Goal: Information Seeking & Learning: Learn about a topic

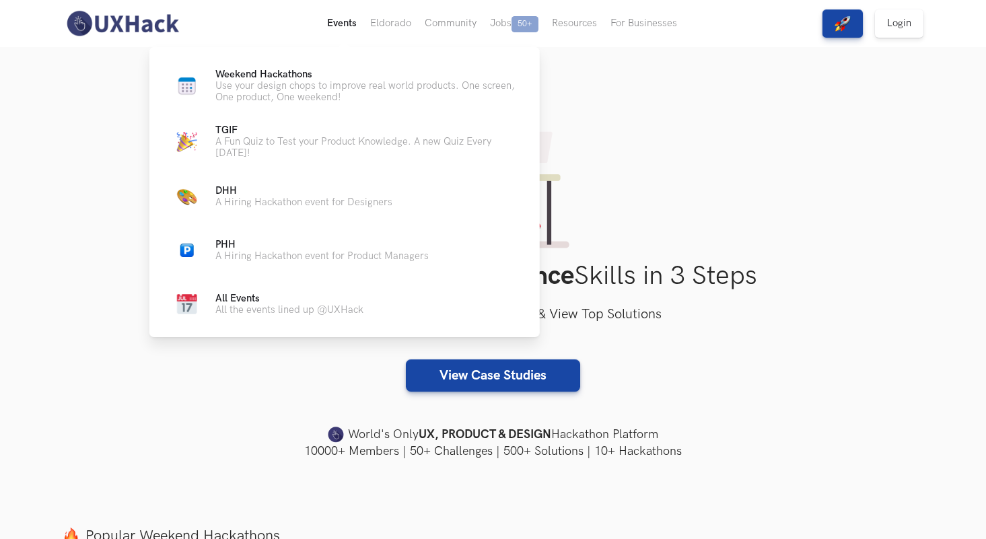
click at [352, 28] on button "Events Live" at bounding box center [341, 23] width 43 height 47
click at [334, 27] on button "Events Live" at bounding box center [341, 23] width 43 height 47
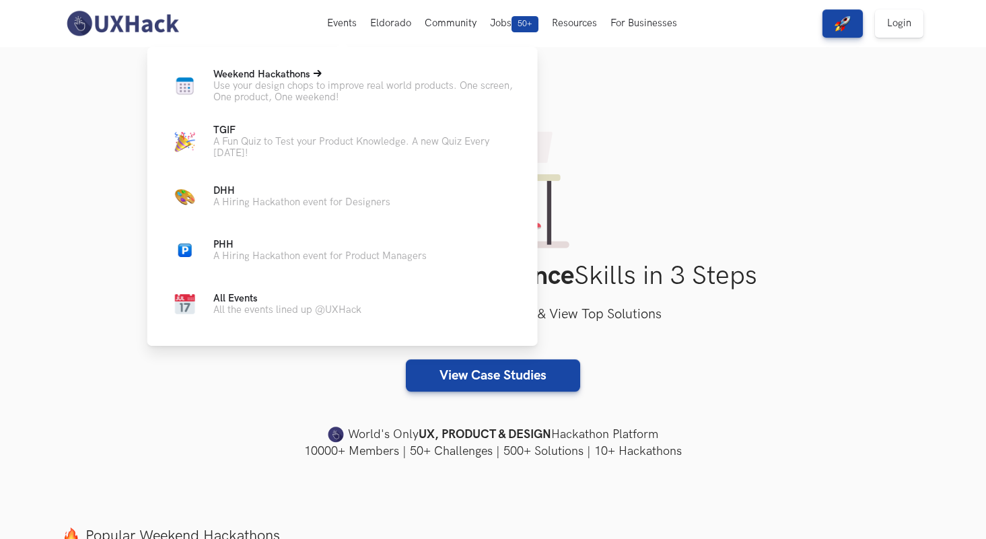
click at [324, 77] on p "Weekend Hackathons Live" at bounding box center [364, 74] width 303 height 11
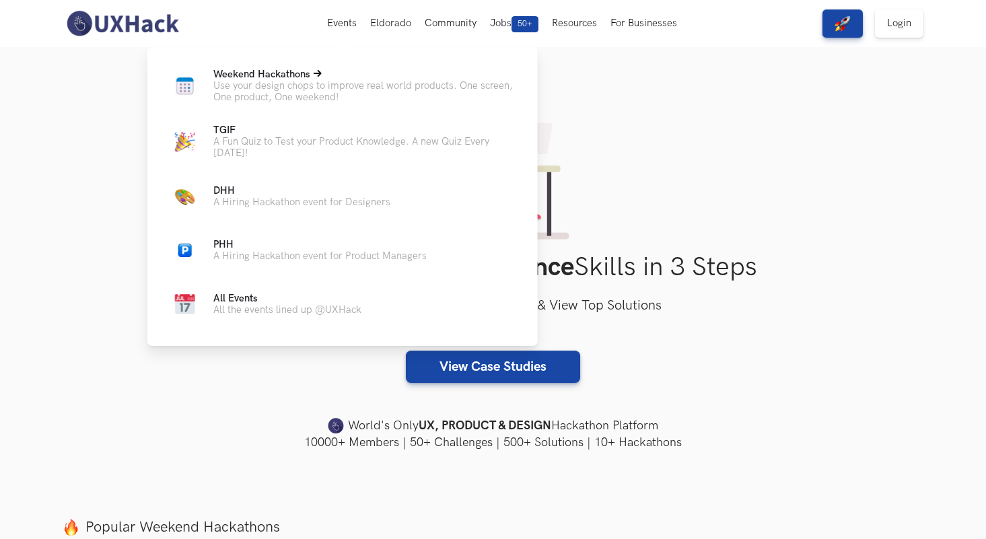
scroll to position [9, 0]
click at [264, 87] on p "Use your design chops to improve real world products. One screen, One product, …" at bounding box center [364, 91] width 303 height 23
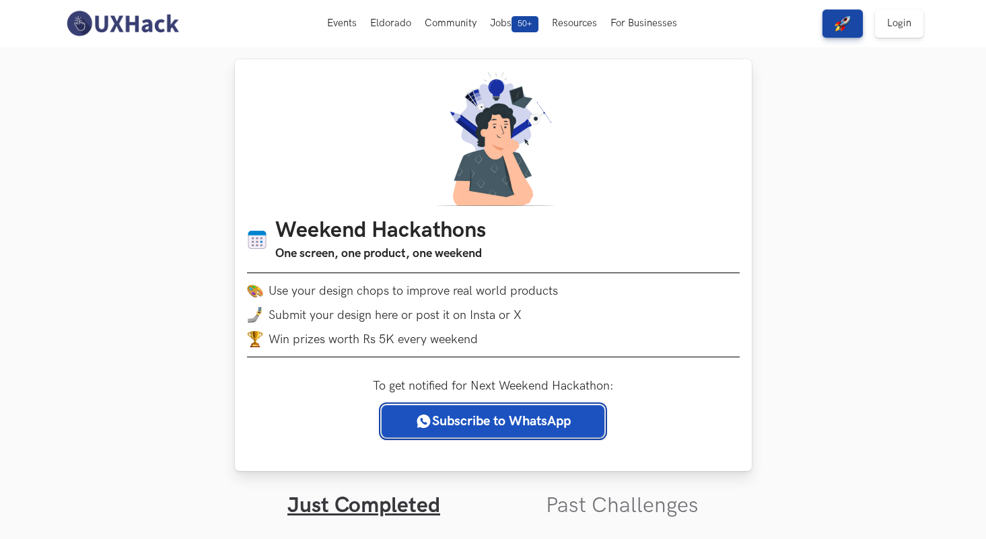
click at [493, 420] on link "Subscribe to WhatsApp" at bounding box center [493, 421] width 223 height 32
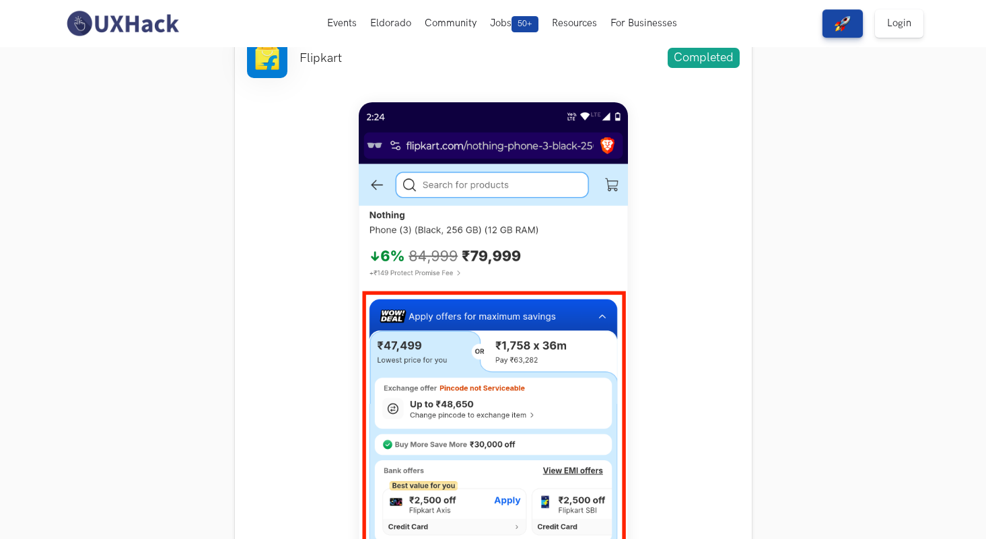
scroll to position [465, 0]
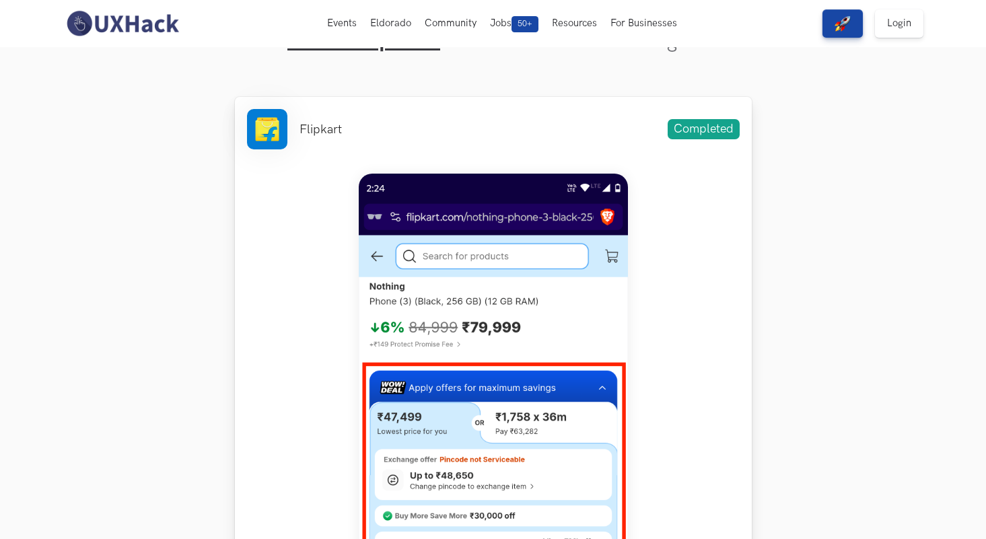
click at [553, 213] on img at bounding box center [493, 473] width 269 height 598
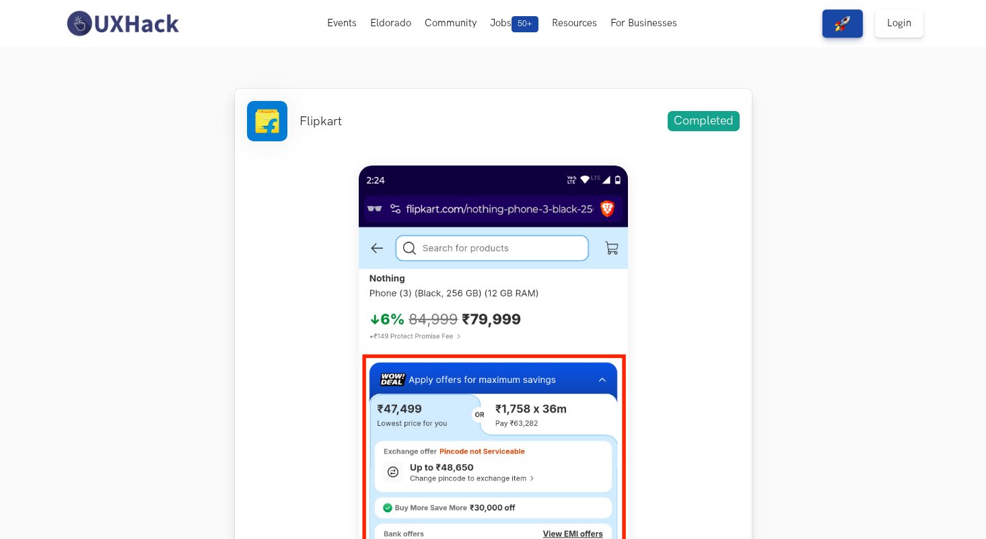
scroll to position [474, 0]
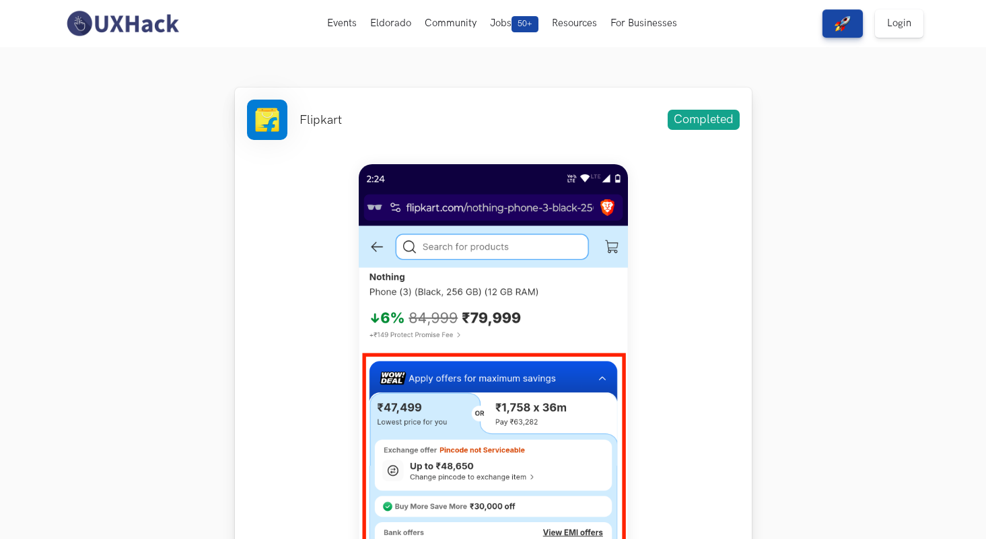
click at [648, 131] on div "Flipkart Completed" at bounding box center [493, 120] width 493 height 40
click at [319, 120] on li "Flipkart" at bounding box center [320, 120] width 42 height 14
click at [466, 184] on img at bounding box center [493, 463] width 269 height 598
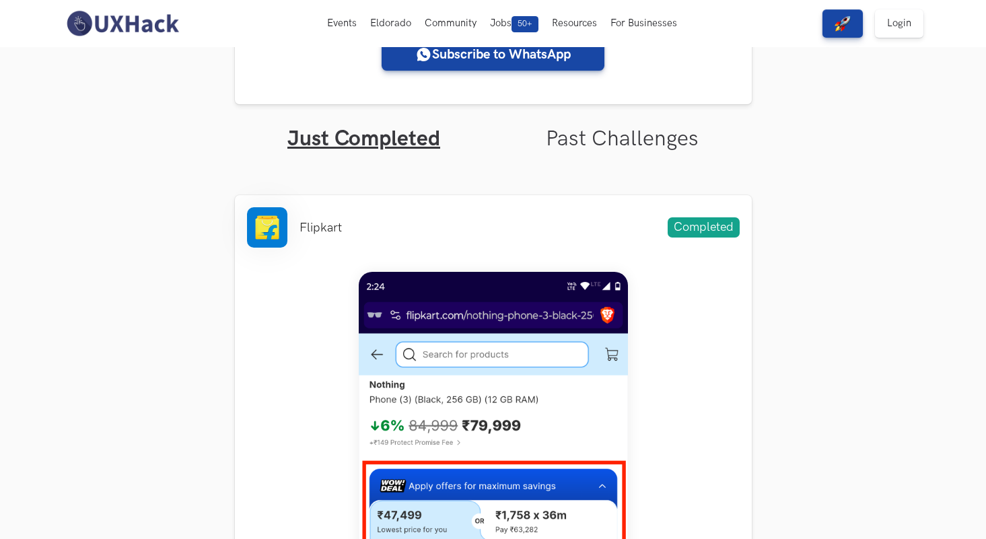
scroll to position [198, 0]
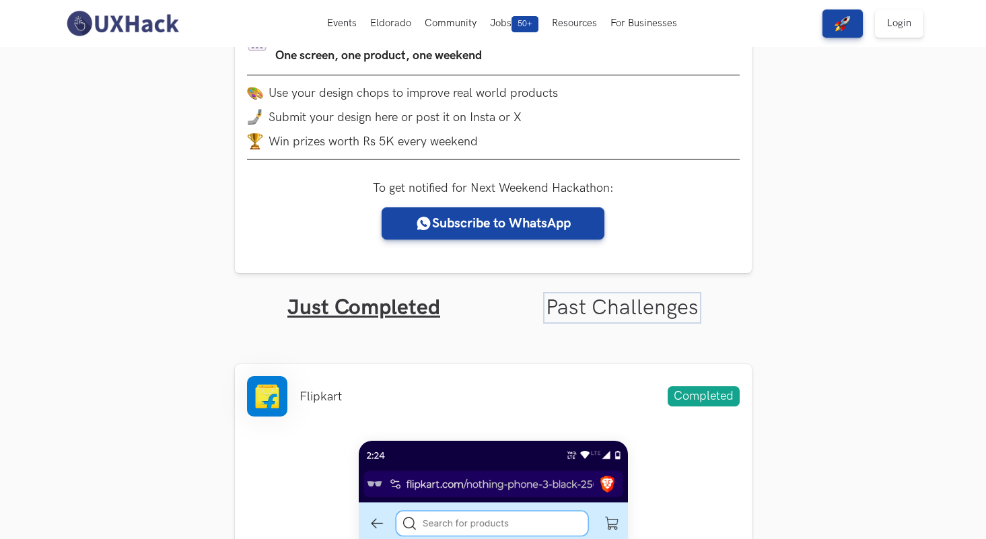
click at [614, 303] on link "Past Challenges" at bounding box center [622, 308] width 153 height 26
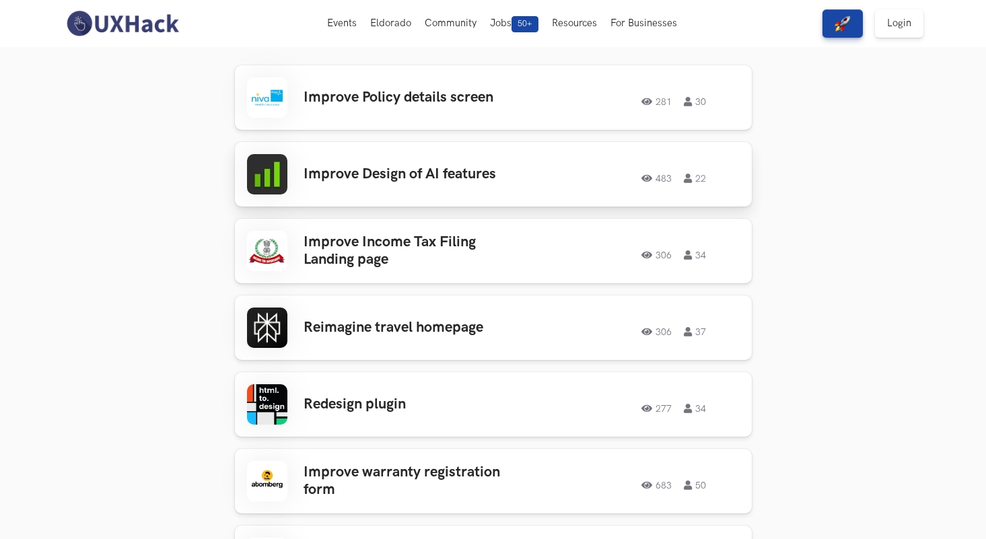
scroll to position [456, 0]
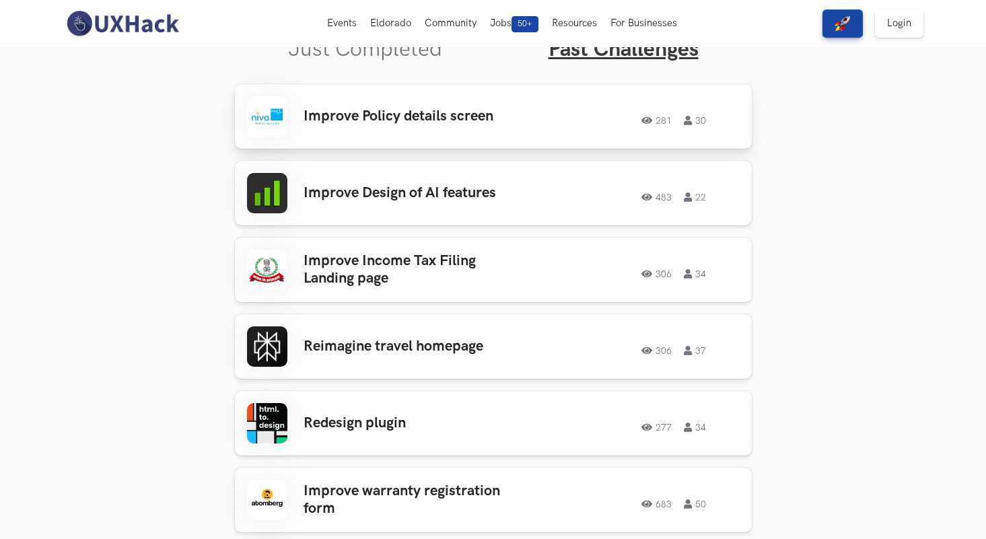
click at [554, 122] on div "281 30" at bounding box center [643, 116] width 194 height 17
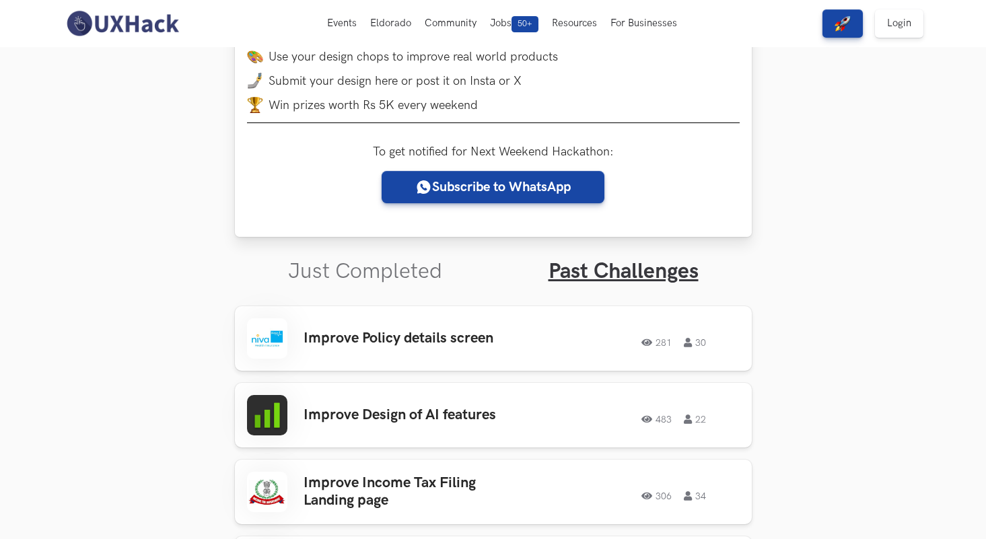
scroll to position [211, 0]
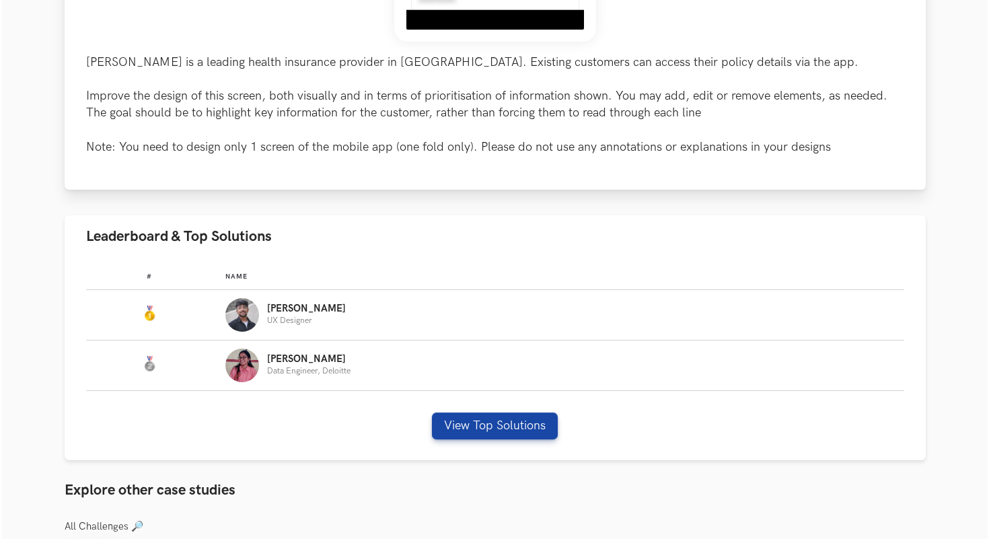
scroll to position [596, 0]
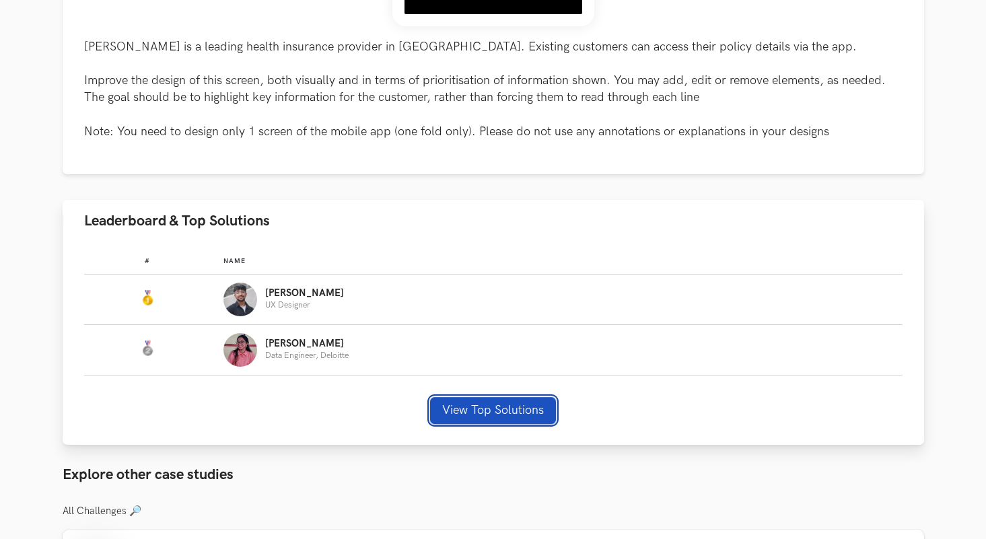
click at [493, 409] on button "View Top Solutions" at bounding box center [493, 410] width 126 height 27
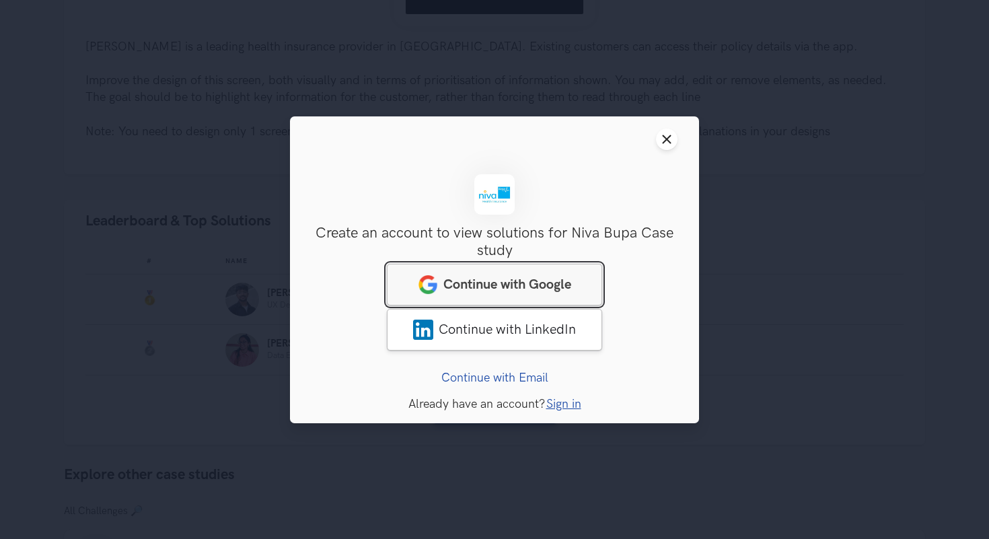
click at [509, 278] on span "Continue with Google" at bounding box center [508, 284] width 128 height 16
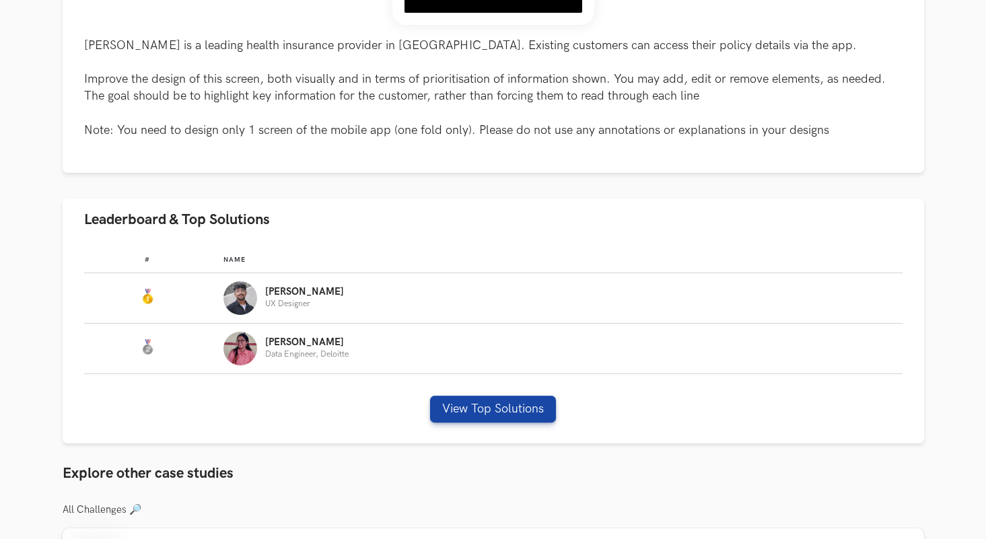
scroll to position [668, 0]
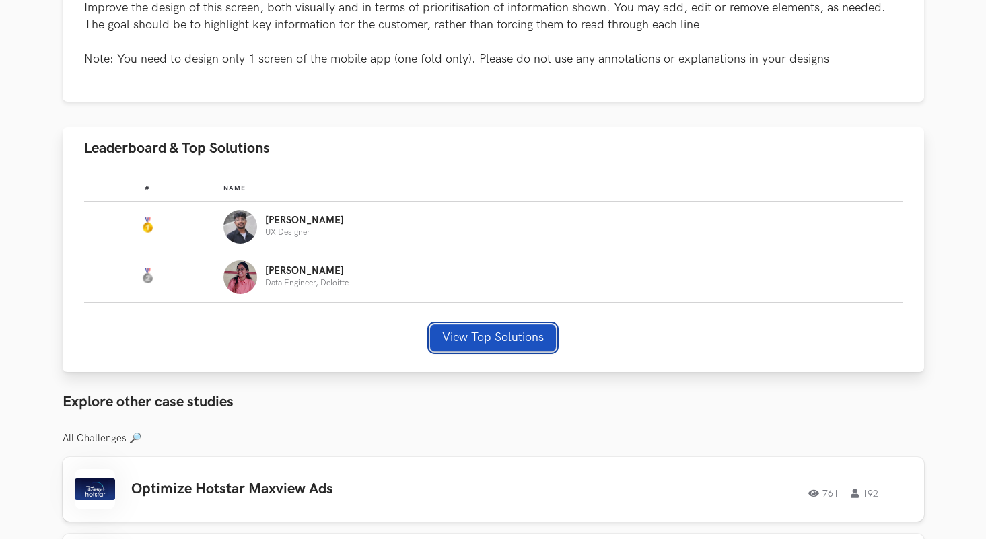
click at [487, 345] on button "View Top Solutions" at bounding box center [493, 337] width 126 height 27
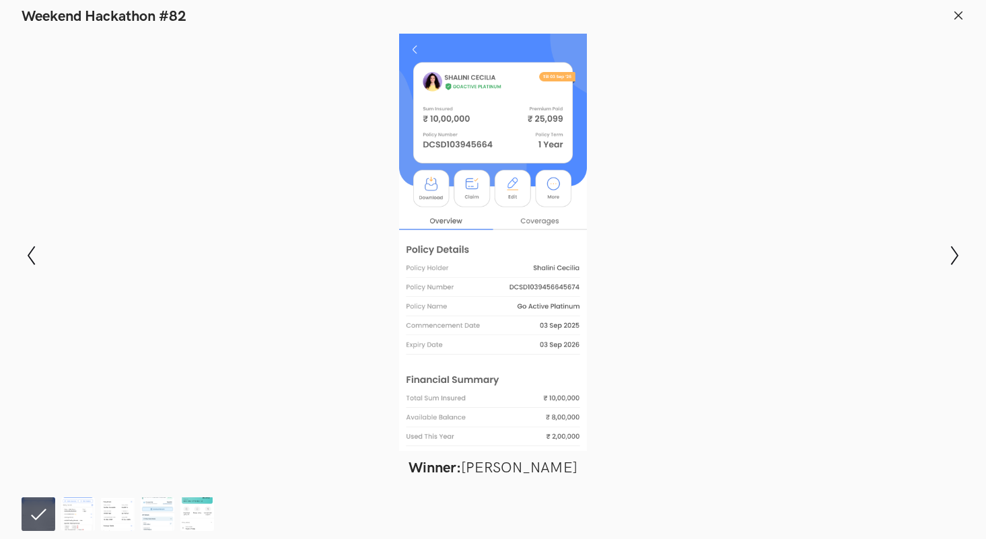
click at [473, 201] on div at bounding box center [493, 242] width 888 height 417
click at [79, 507] on img at bounding box center [78, 514] width 34 height 34
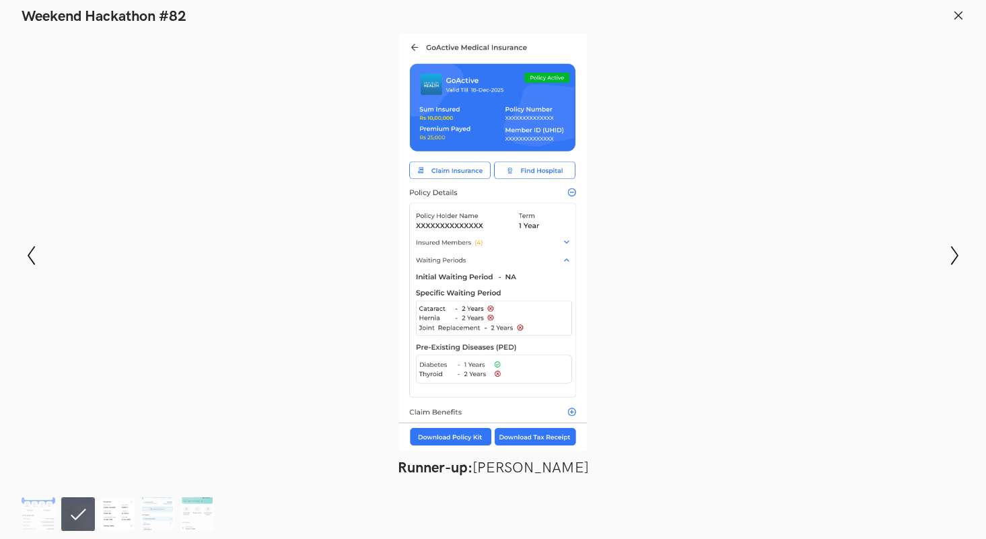
click at [110, 511] on img at bounding box center [118, 514] width 34 height 34
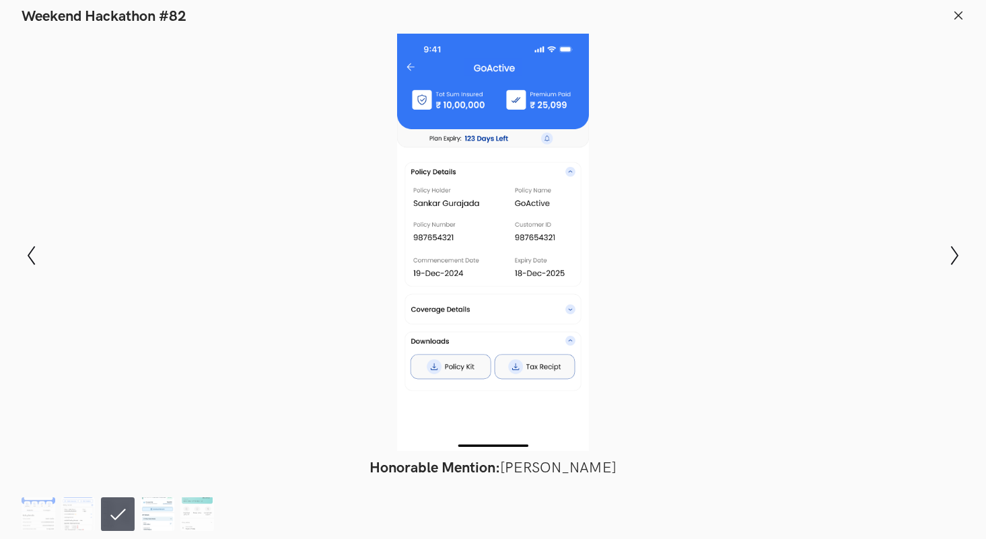
click at [162, 507] on img at bounding box center [158, 514] width 34 height 34
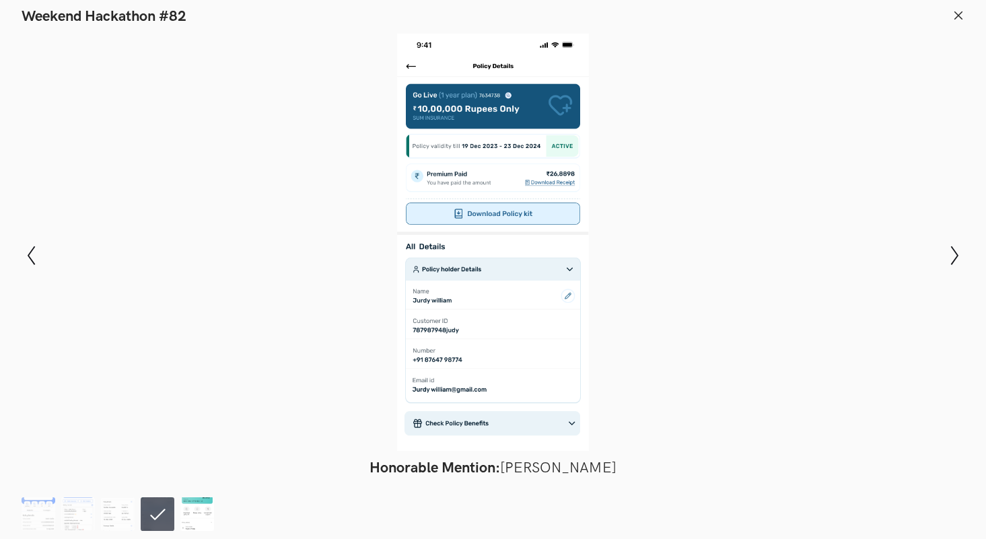
click at [209, 511] on img at bounding box center [197, 514] width 34 height 34
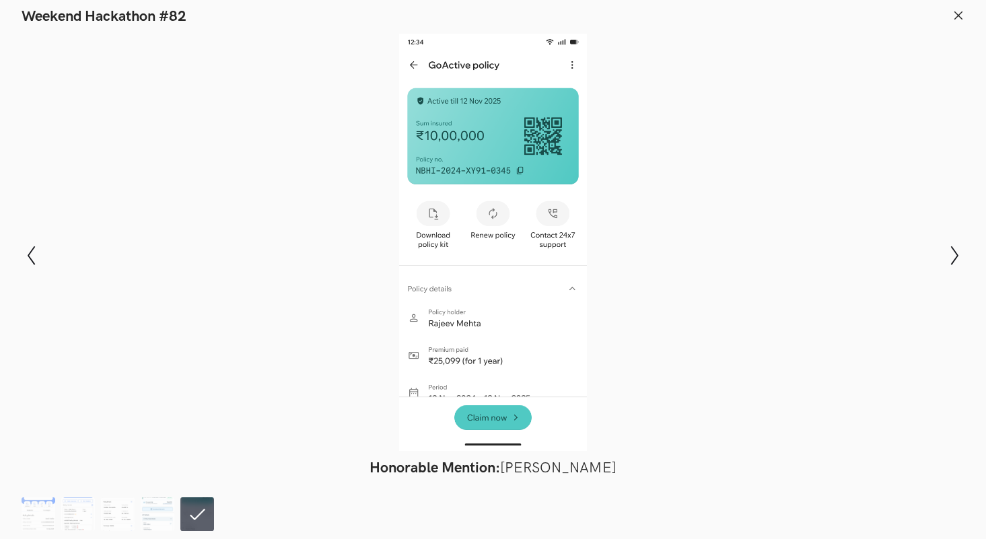
click at [55, 511] on ol at bounding box center [121, 514] width 199 height 34
click at [42, 513] on img at bounding box center [39, 514] width 34 height 34
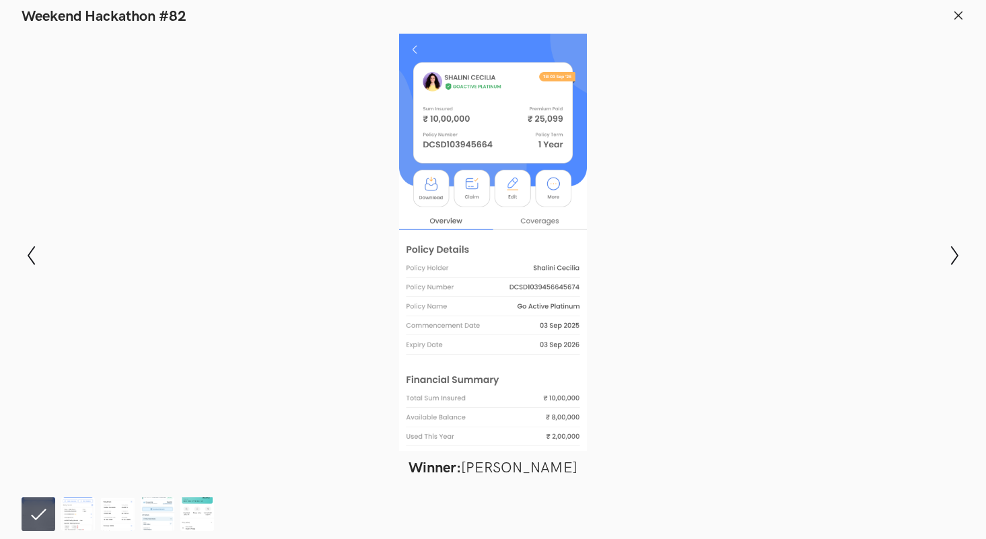
click at [960, 17] on line at bounding box center [958, 14] width 7 height 7
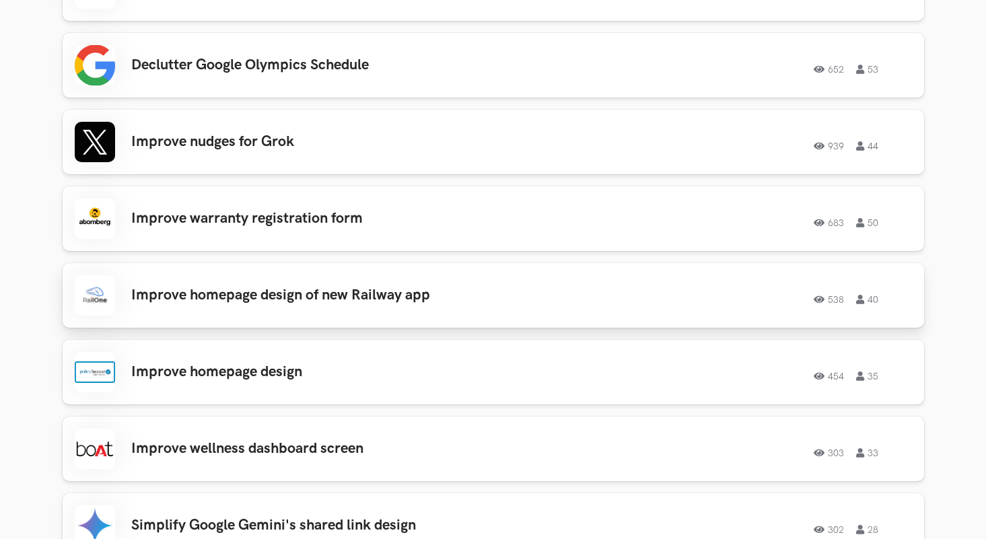
scroll to position [1321, 0]
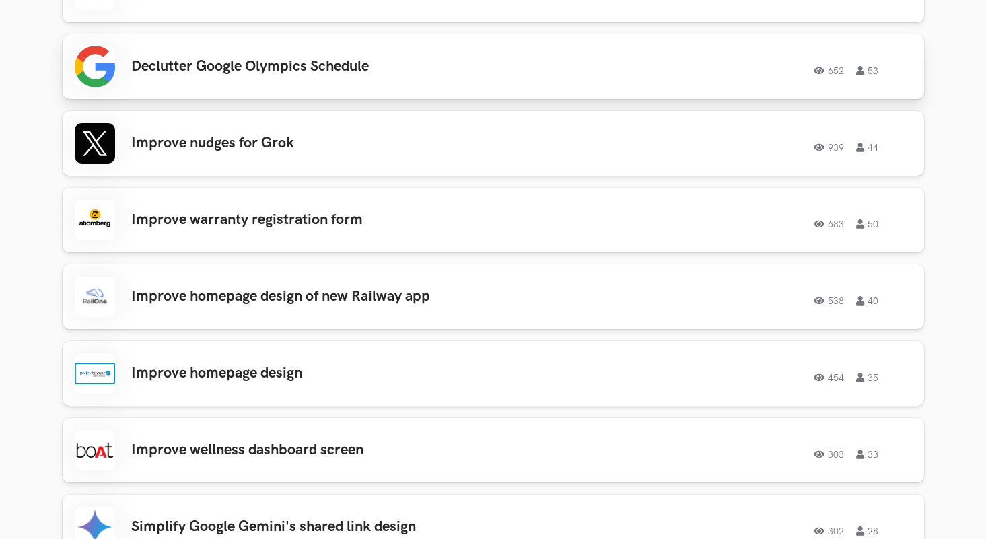
click at [427, 66] on h3 "Declutter Google Olympics Schedule" at bounding box center [322, 66] width 382 height 17
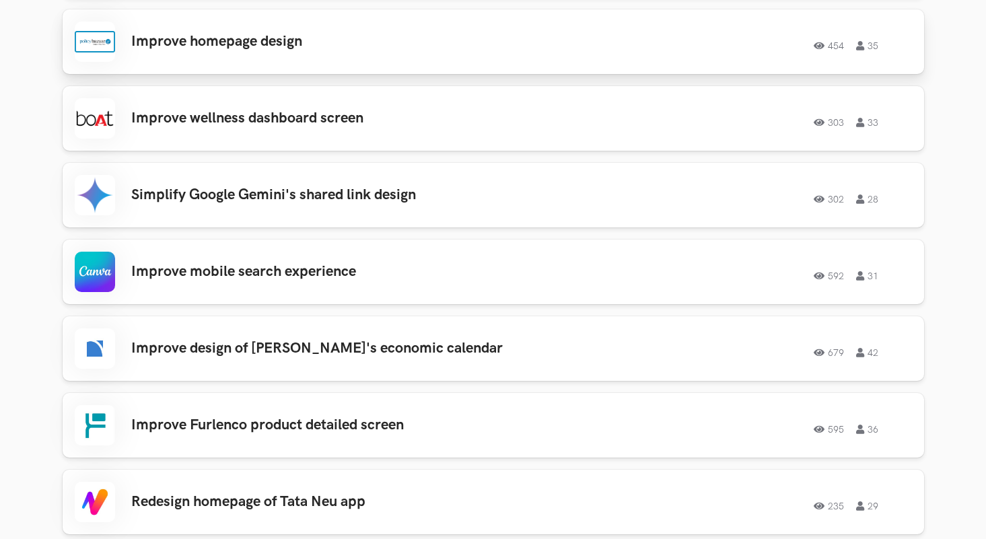
scroll to position [1664, 0]
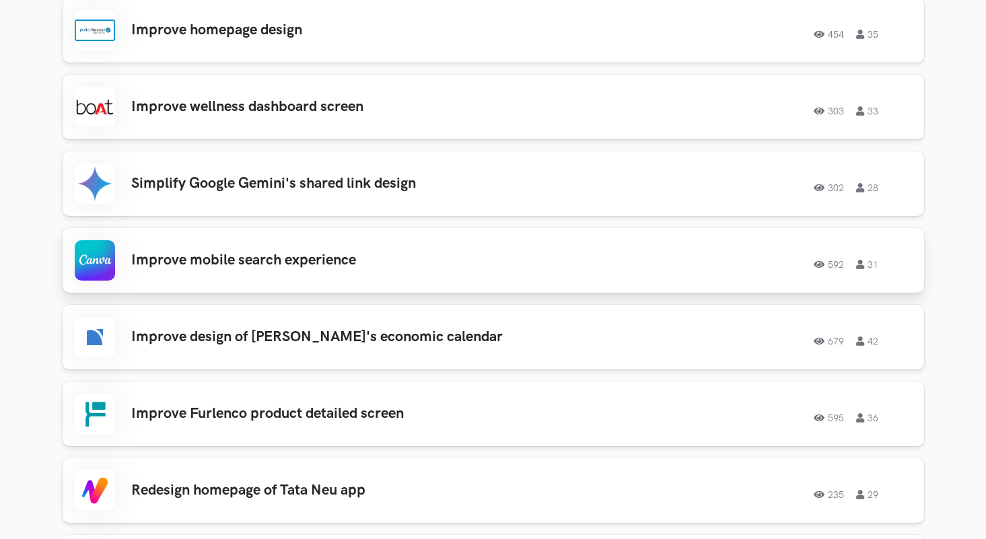
click at [367, 277] on div "Improve mobile search experience 592 31 592 31" at bounding box center [493, 260] width 837 height 40
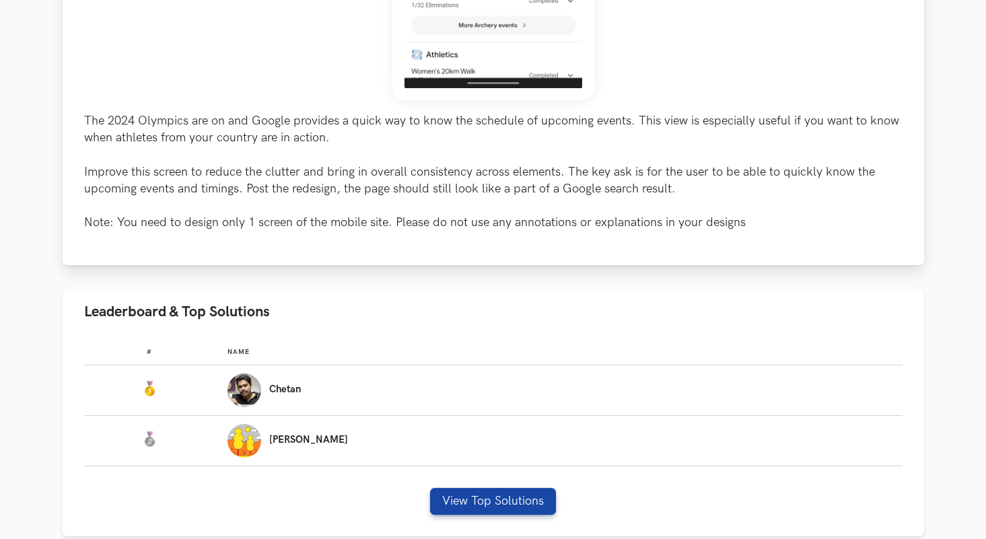
scroll to position [525, 0]
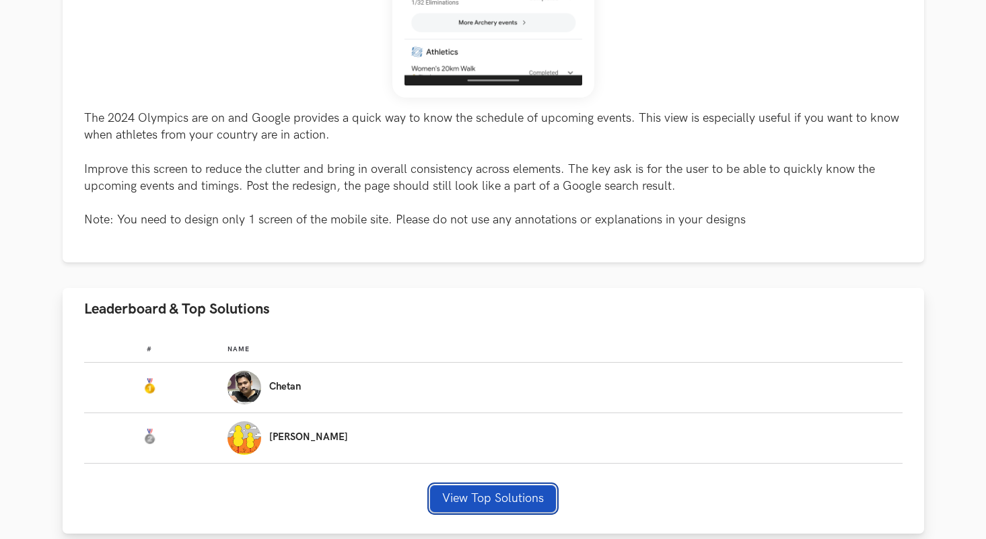
click at [460, 495] on button "View Top Solutions" at bounding box center [493, 498] width 126 height 27
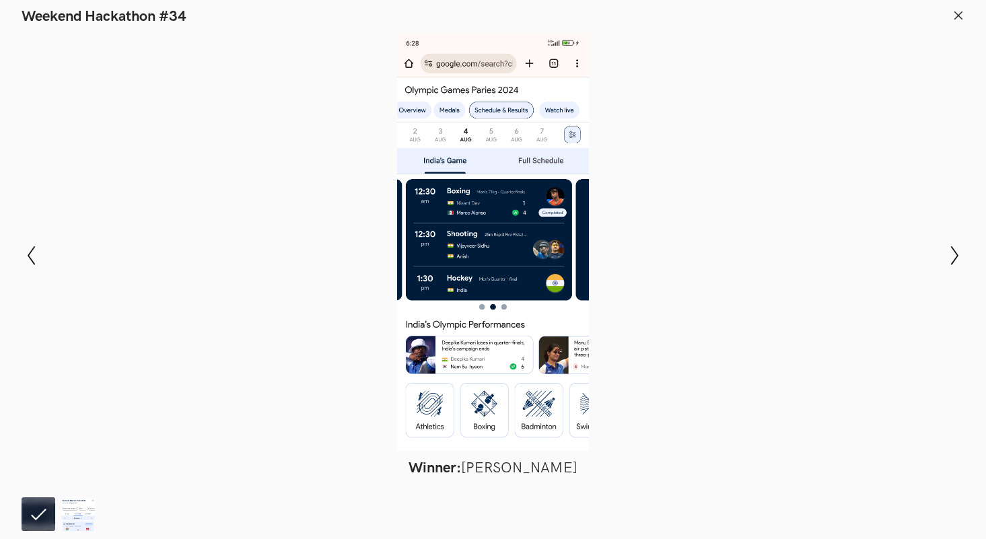
click at [73, 530] on img at bounding box center [78, 514] width 34 height 34
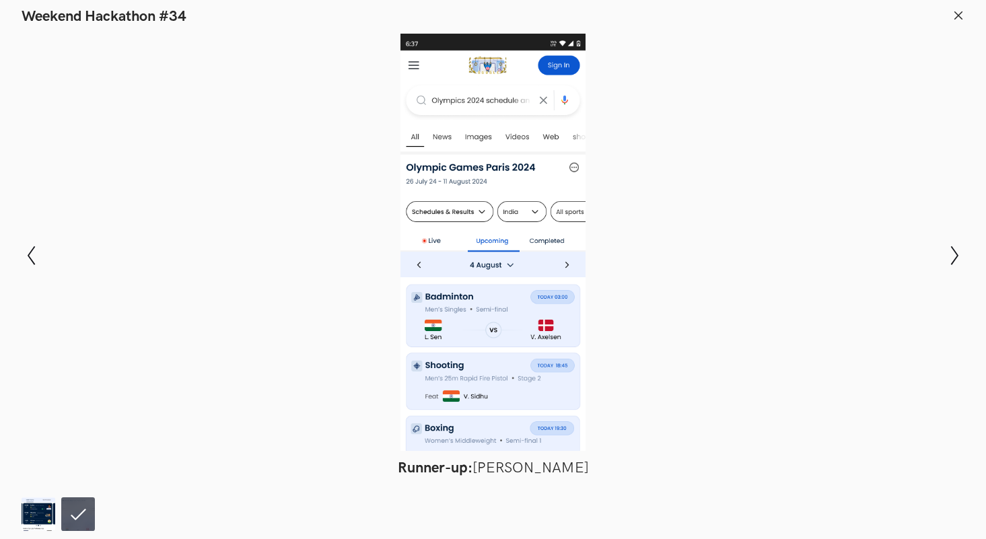
click at [959, 17] on icon at bounding box center [958, 15] width 12 height 12
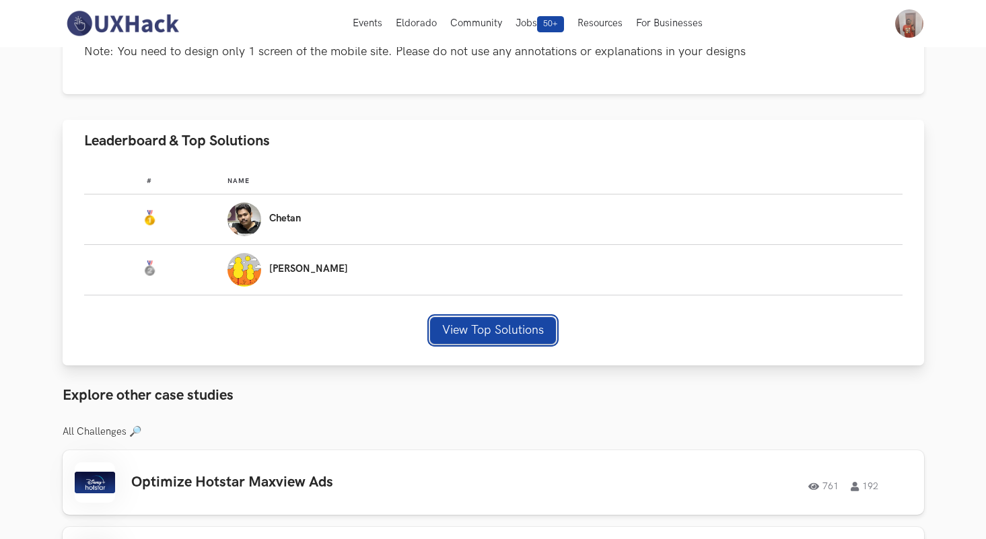
scroll to position [692, 0]
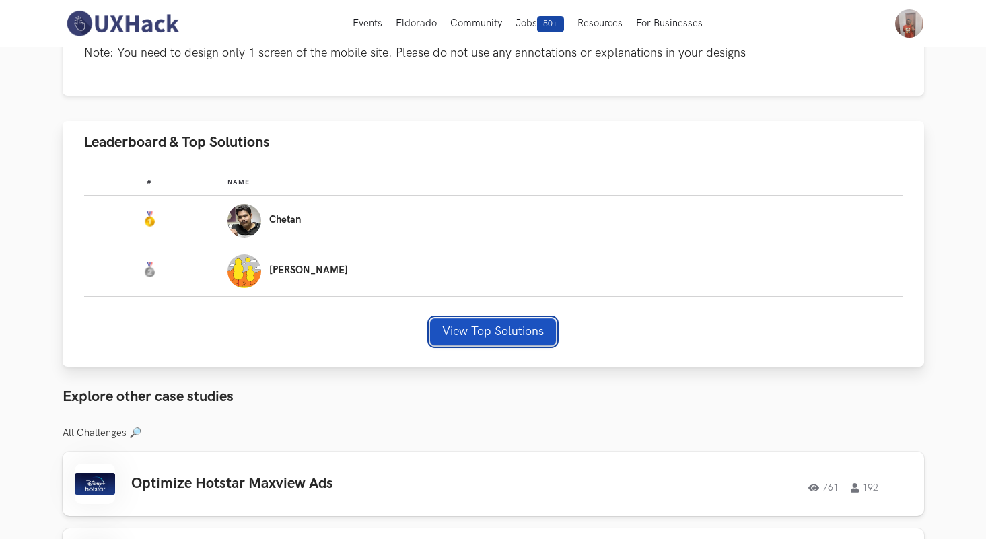
click at [465, 330] on button "View Top Solutions" at bounding box center [493, 331] width 126 height 27
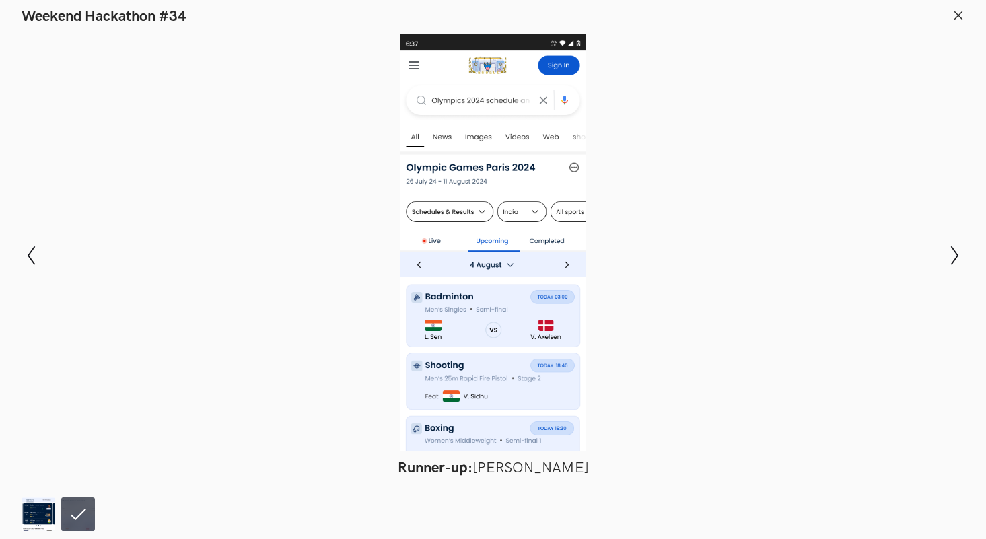
click at [47, 508] on img at bounding box center [39, 514] width 34 height 34
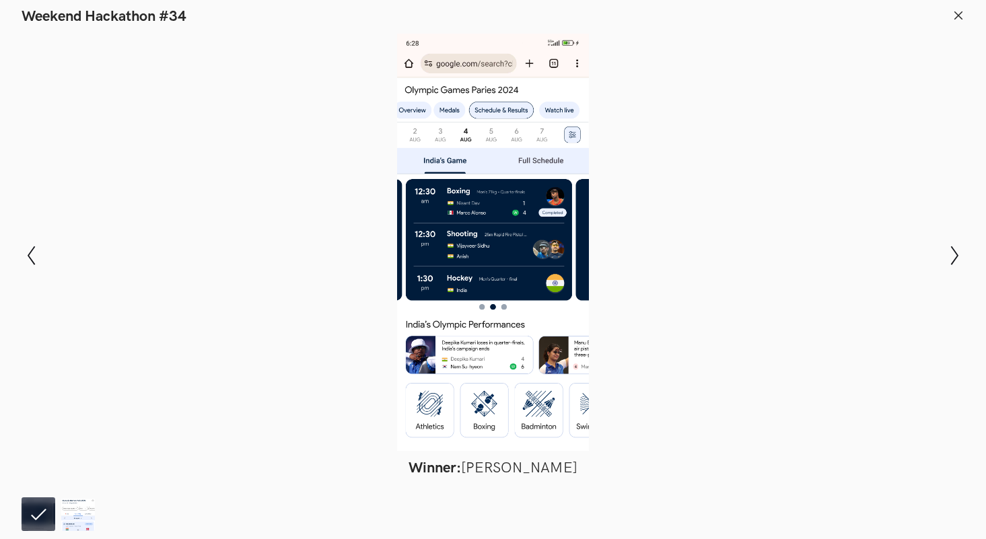
click at [950, 12] on header "Weekend Hackathon #34" at bounding box center [493, 13] width 986 height 26
click at [958, 17] on icon at bounding box center [958, 15] width 12 height 12
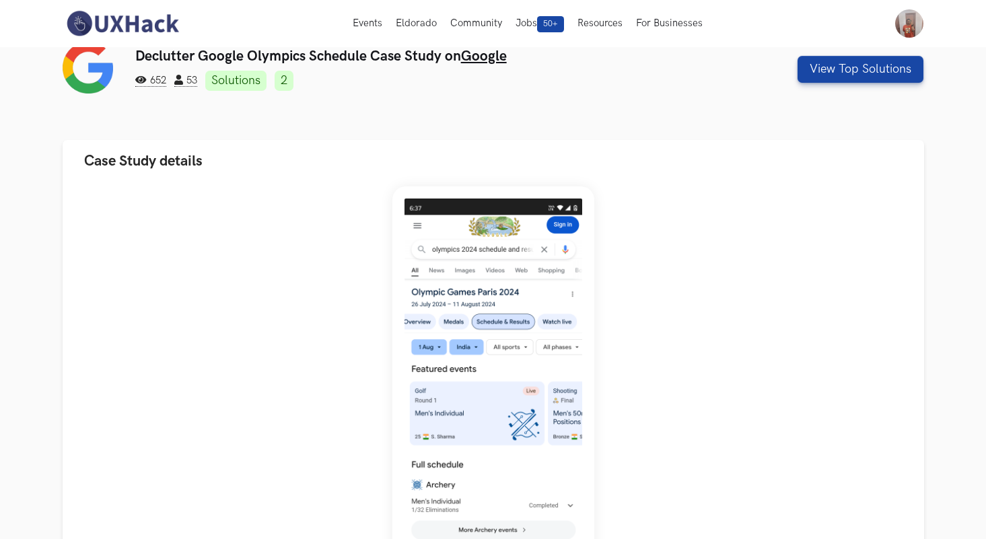
scroll to position [0, 0]
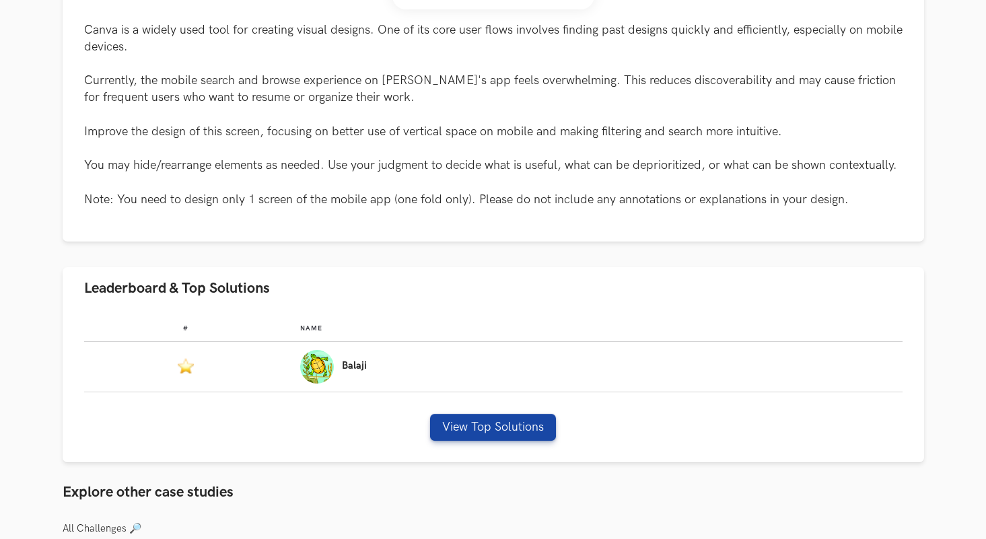
scroll to position [616, 0]
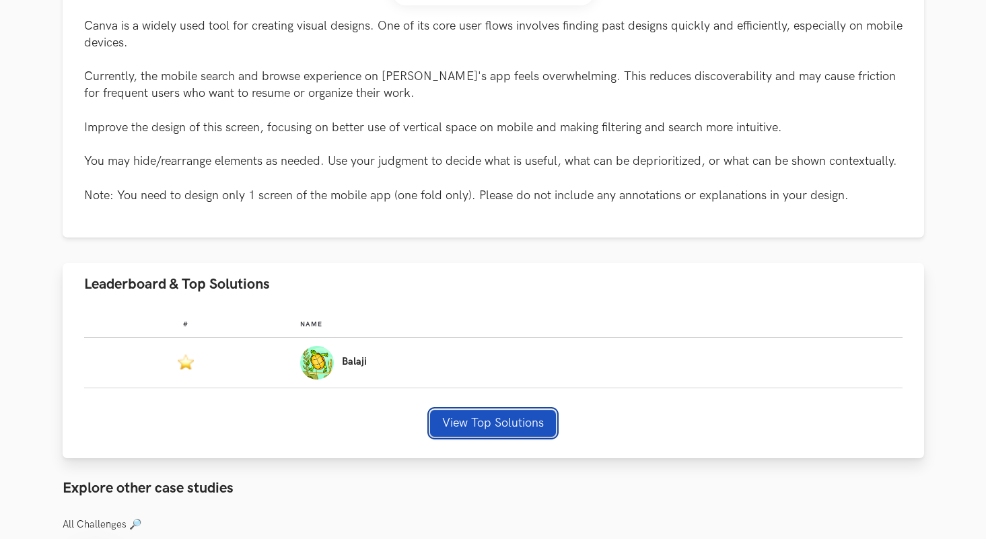
click at [468, 428] on button "View Top Solutions" at bounding box center [493, 423] width 126 height 27
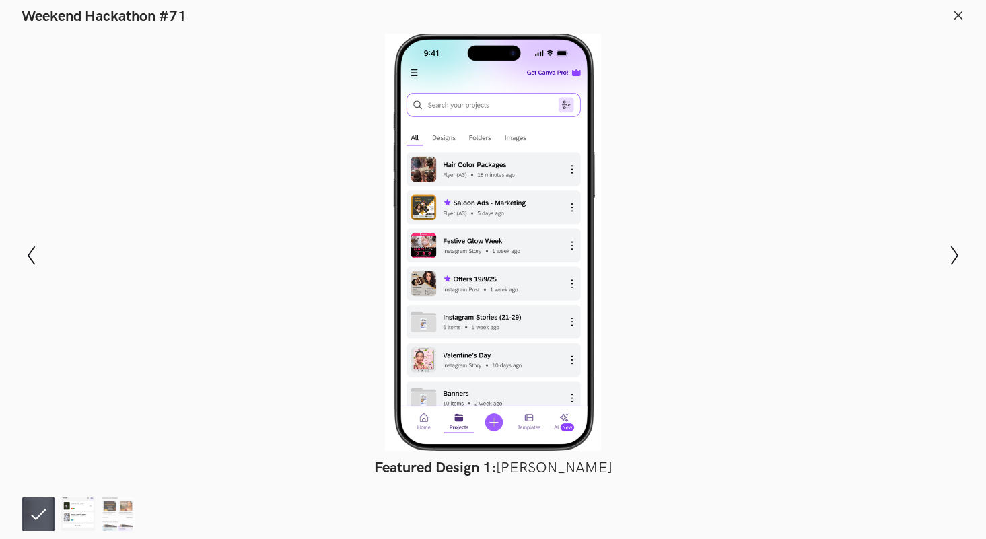
click at [77, 520] on img at bounding box center [78, 514] width 34 height 34
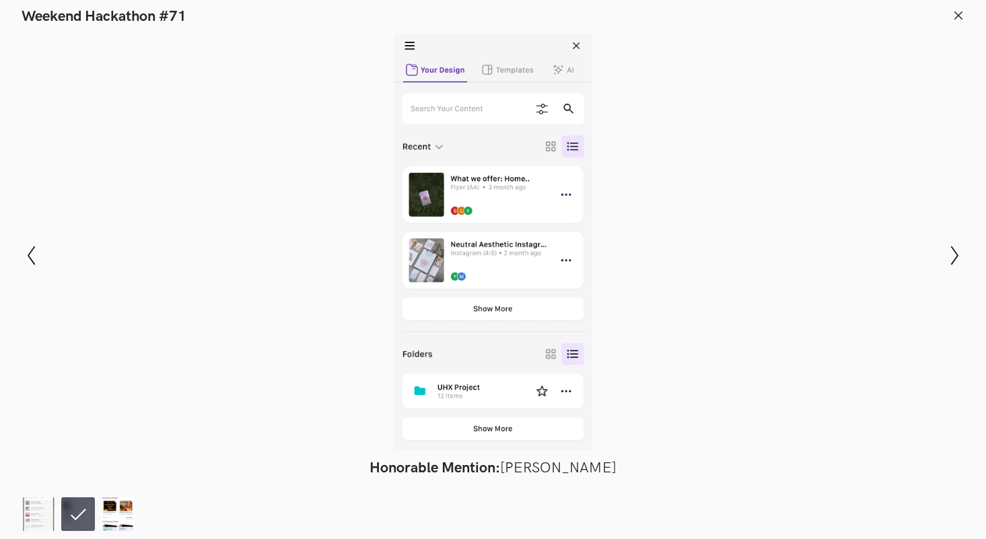
click at [120, 518] on img at bounding box center [118, 514] width 34 height 34
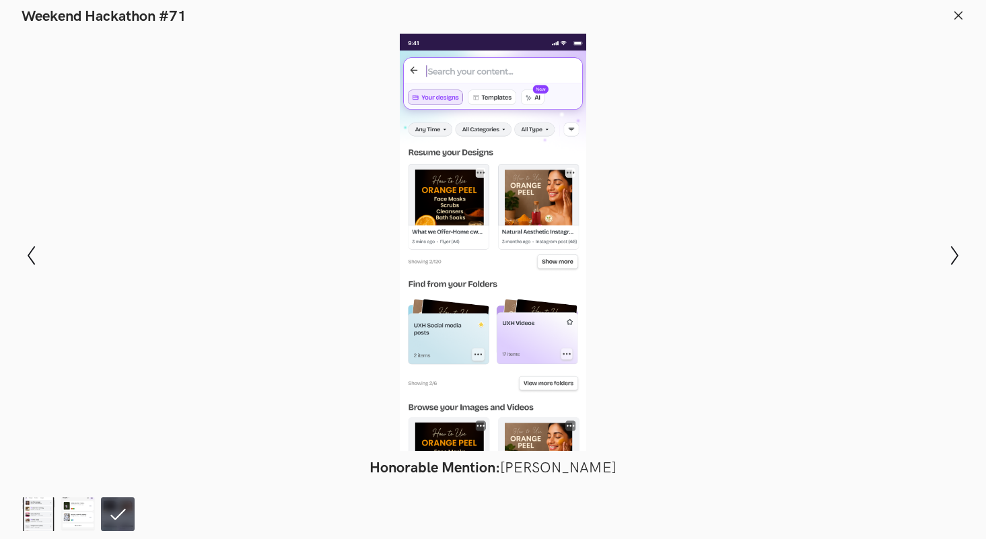
click at [13, 526] on footer at bounding box center [493, 512] width 986 height 54
click at [26, 524] on img at bounding box center [39, 514] width 34 height 34
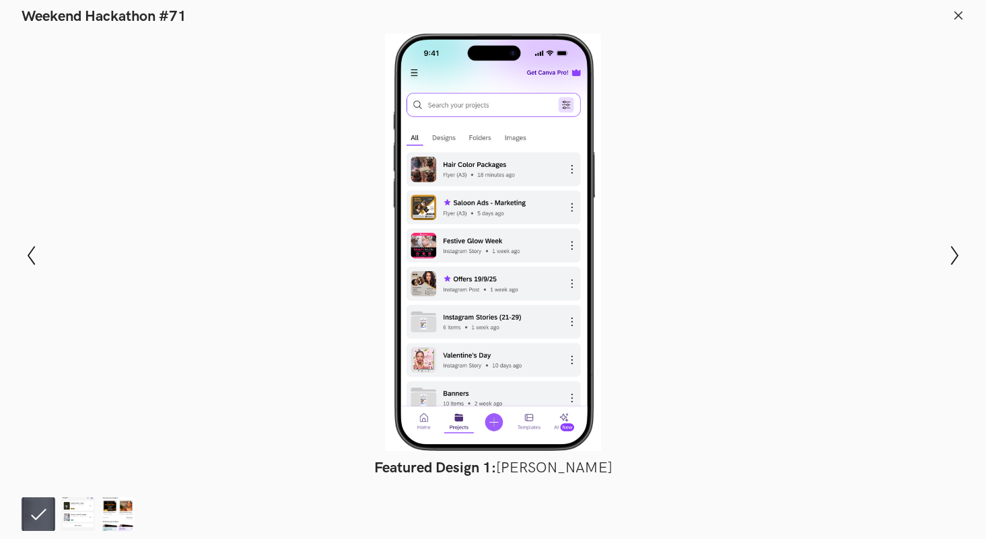
click at [960, 15] on icon at bounding box center [958, 15] width 12 height 12
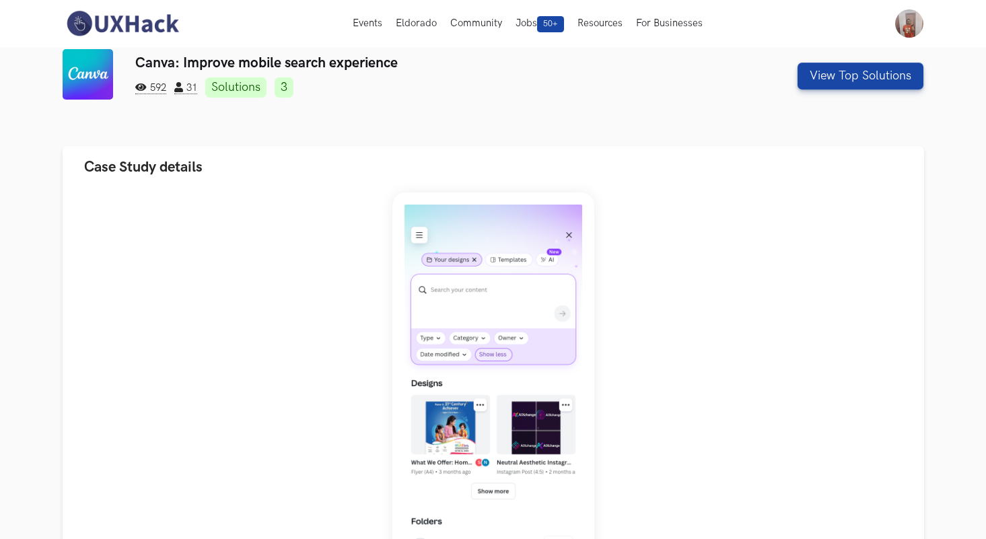
scroll to position [7, 0]
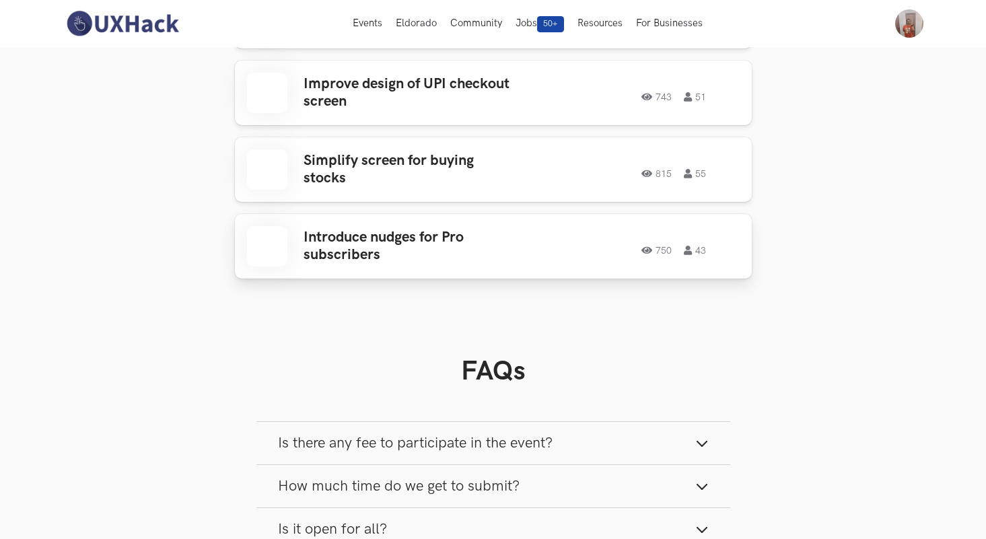
scroll to position [2144, 0]
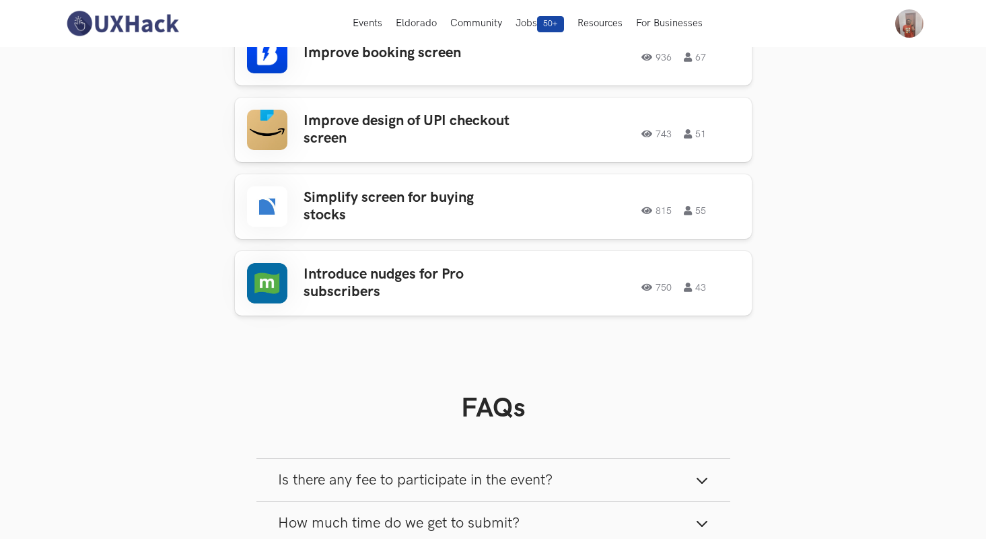
click at [566, 291] on link "Introduce nudges for Pro subscribers 750 43 750 43" at bounding box center [493, 283] width 517 height 65
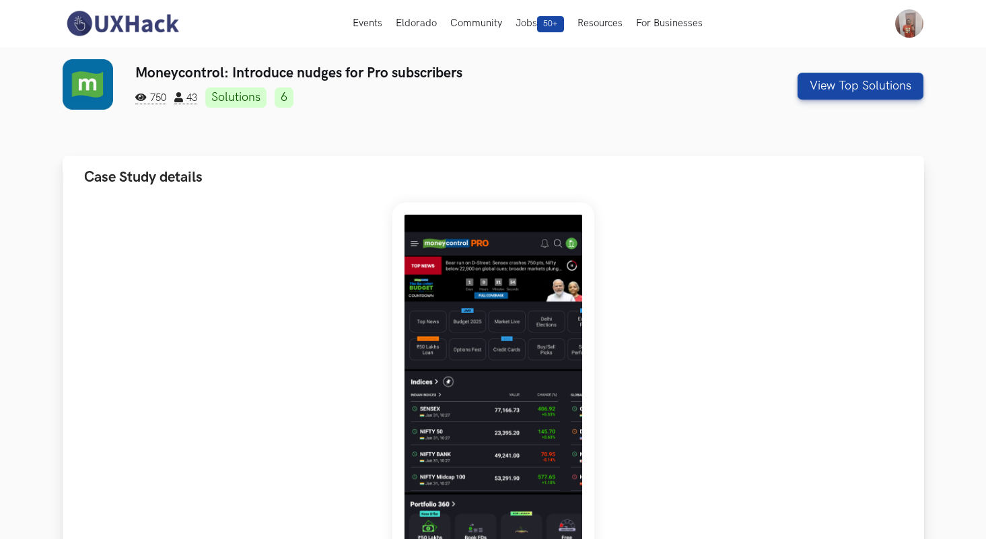
click at [275, 157] on button "Case Study details" at bounding box center [493, 177] width 861 height 42
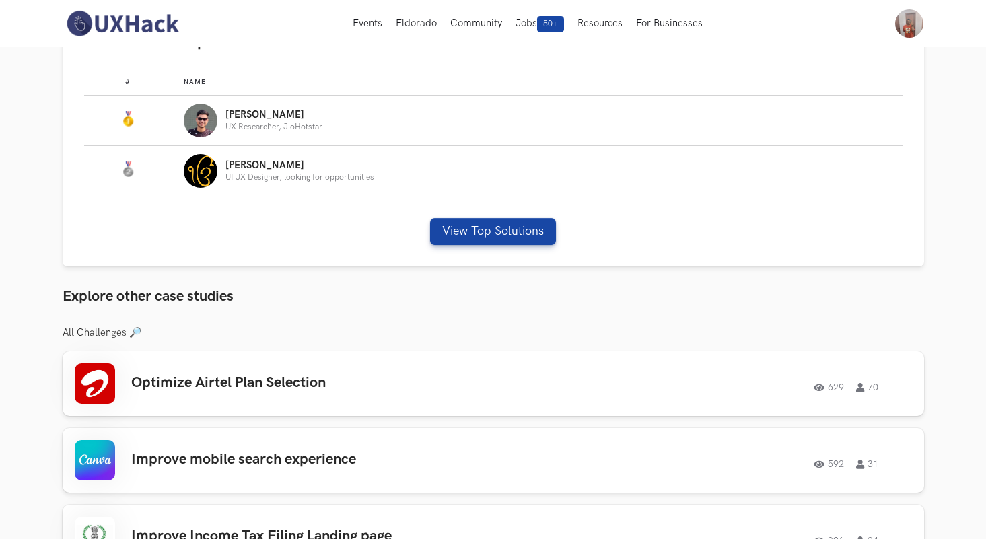
scroll to position [197, 0]
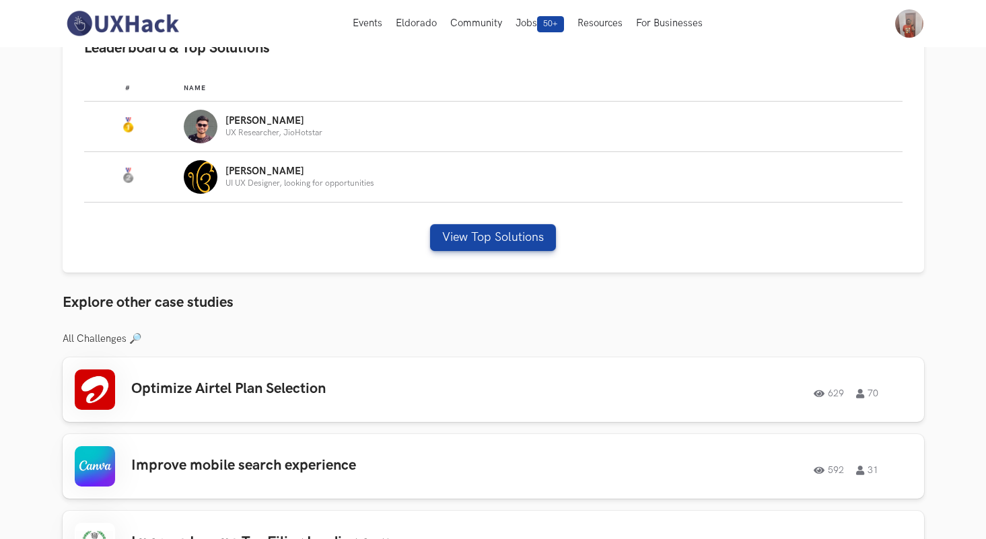
click at [114, 345] on div "Moneycontrol: Introduce nudges for Pro subscribers 750 43 Solutions 6 View Top …" at bounding box center [493, 498] width 861 height 1272
click at [115, 338] on h3 "All Challenges 🔎" at bounding box center [493, 339] width 861 height 12
click at [131, 334] on h3 "All Challenges 🔎" at bounding box center [493, 339] width 861 height 12
click at [134, 336] on h3 "All Challenges 🔎" at bounding box center [493, 339] width 861 height 12
drag, startPoint x: 134, startPoint y: 336, endPoint x: 108, endPoint y: 336, distance: 25.6
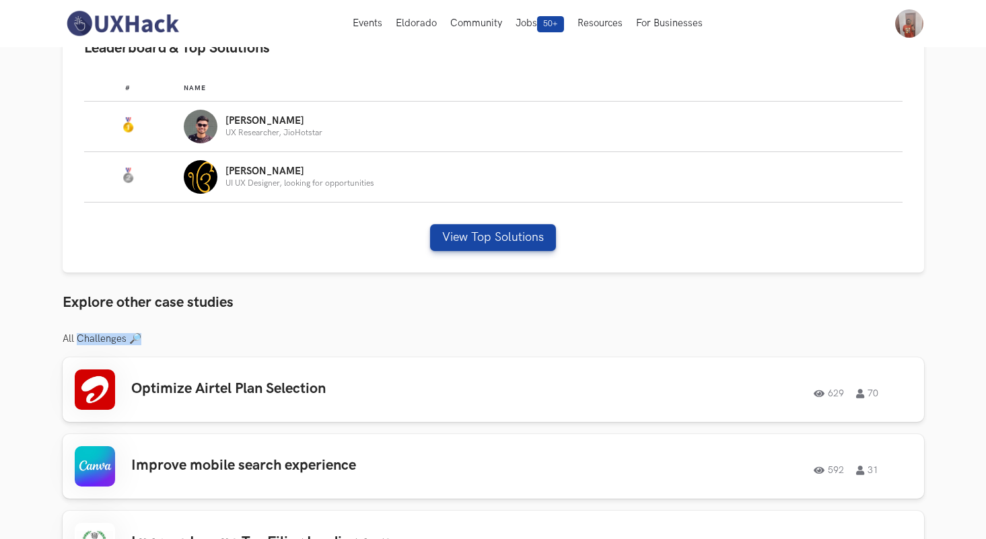
click at [108, 336] on h3 "All Challenges 🔎" at bounding box center [493, 339] width 861 height 12
click at [313, 333] on h3 "All Challenges 🔎" at bounding box center [493, 339] width 861 height 12
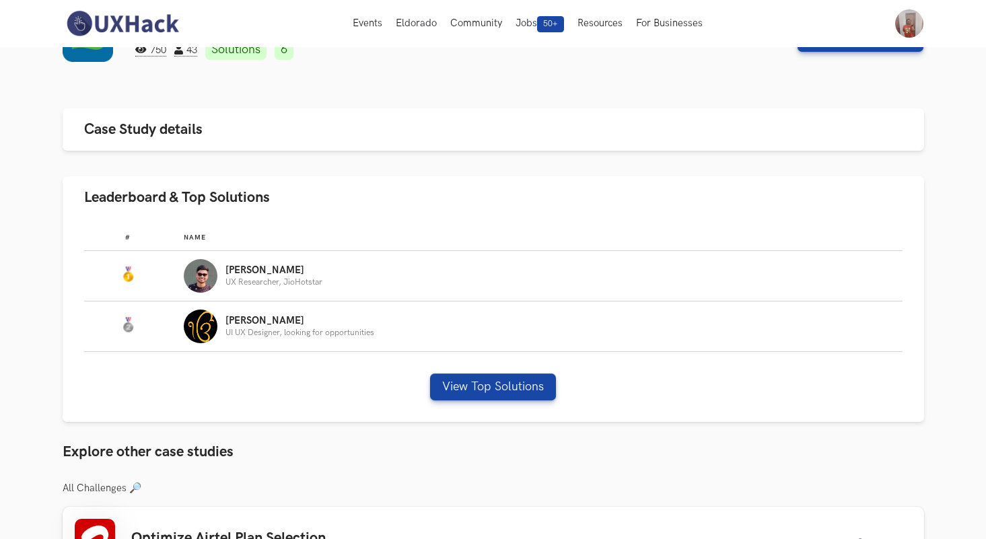
scroll to position [0, 0]
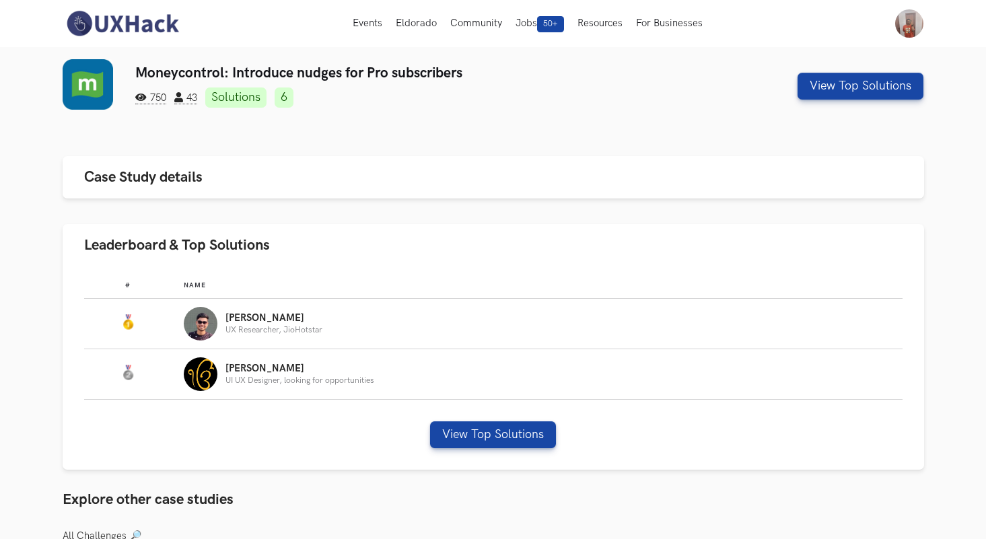
click at [260, 38] on nav "Events Live Eldorado Community Jobs 50+ Resources For Businesses Home My Profil…" at bounding box center [493, 23] width 861 height 47
